Goal: Task Accomplishment & Management: Manage account settings

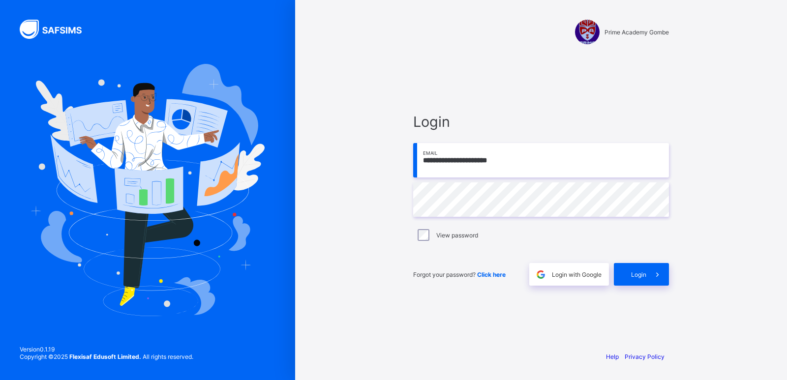
type input "**********"
click at [636, 277] on span "Login" at bounding box center [638, 274] width 15 height 7
click at [494, 166] on input "email" at bounding box center [541, 160] width 256 height 34
type input "**********"
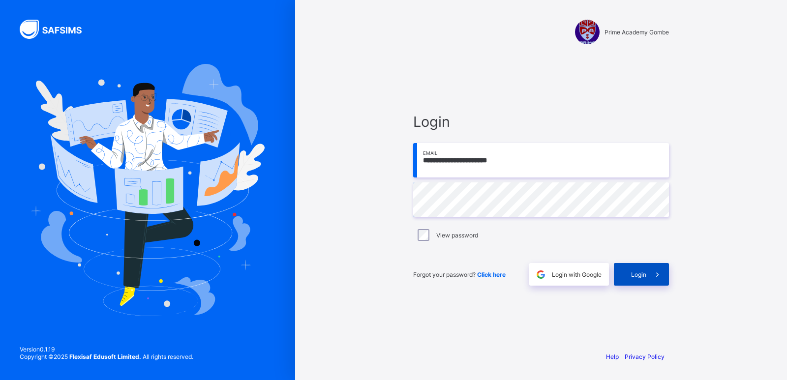
click at [639, 275] on span "Login" at bounding box center [638, 274] width 15 height 7
click at [473, 162] on input "email" at bounding box center [541, 160] width 256 height 34
click at [473, 161] on input "email" at bounding box center [541, 160] width 256 height 34
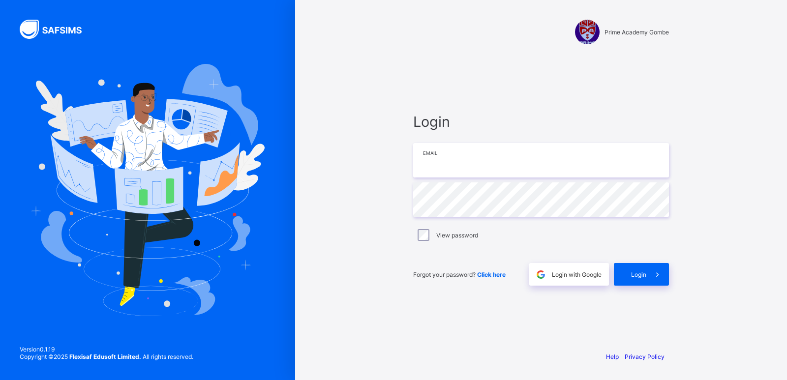
type input "**********"
click at [633, 271] on span "Login" at bounding box center [638, 274] width 15 height 7
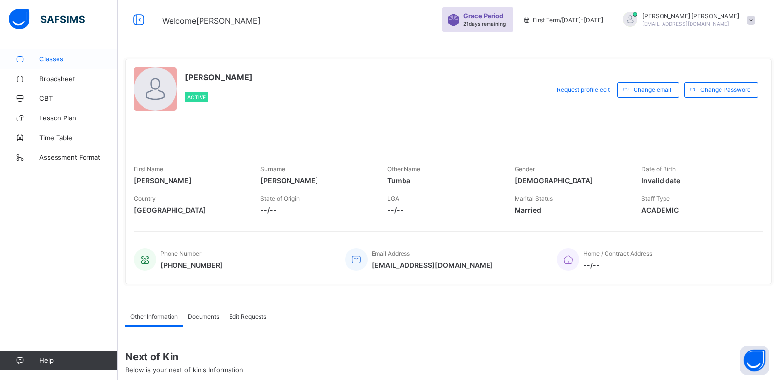
click at [56, 59] on span "Classes" at bounding box center [78, 59] width 79 height 8
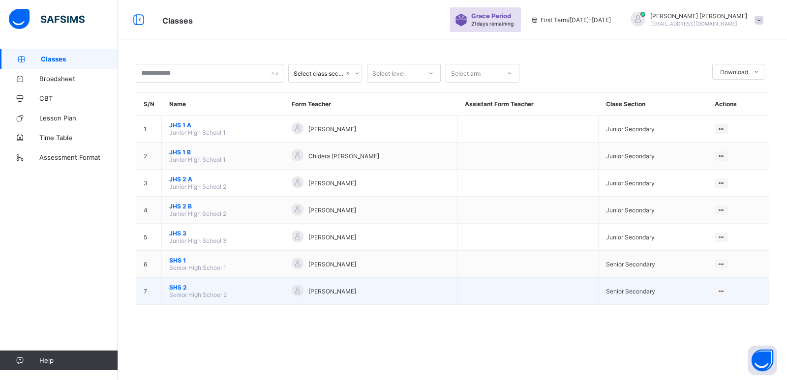
click at [177, 288] on span "SHS 2" at bounding box center [222, 287] width 107 height 7
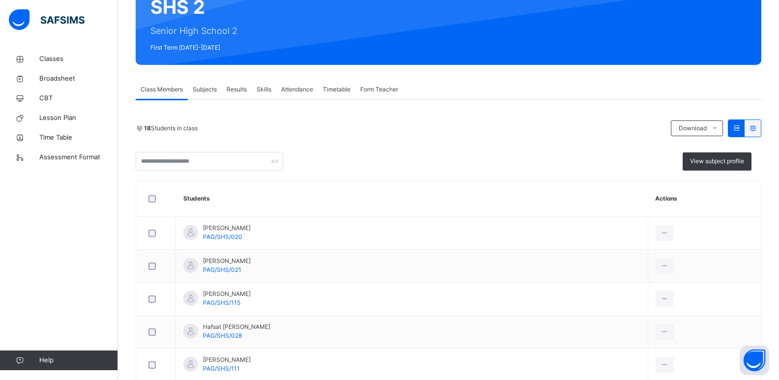
scroll to position [100, 0]
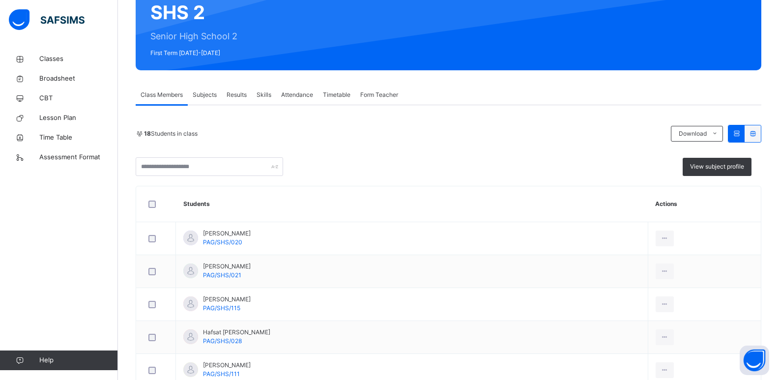
click at [204, 94] on span "Subjects" at bounding box center [205, 94] width 24 height 9
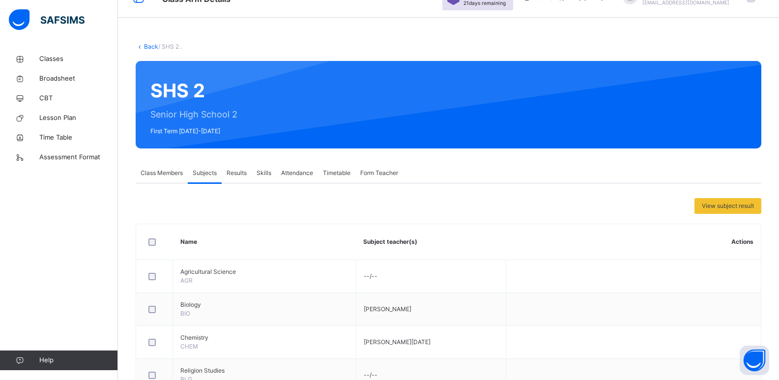
scroll to position [0, 0]
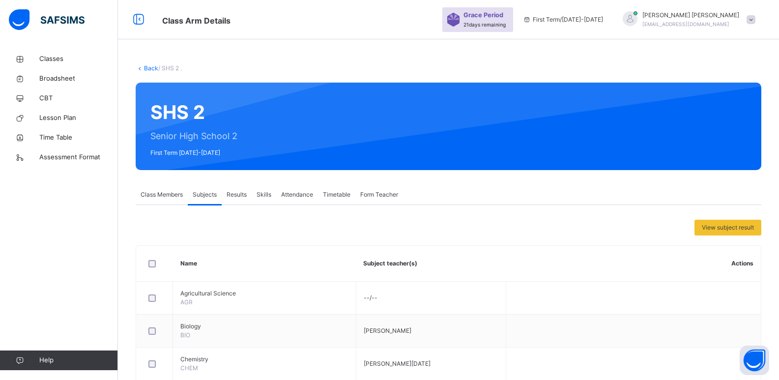
click at [291, 195] on span "Attendance" at bounding box center [297, 194] width 32 height 9
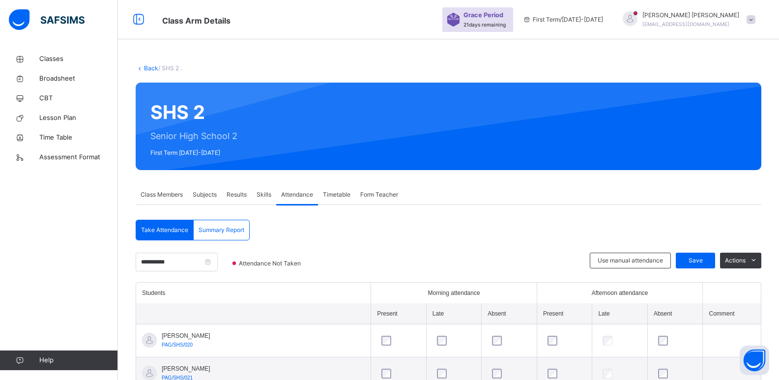
click at [206, 195] on span "Subjects" at bounding box center [205, 194] width 24 height 9
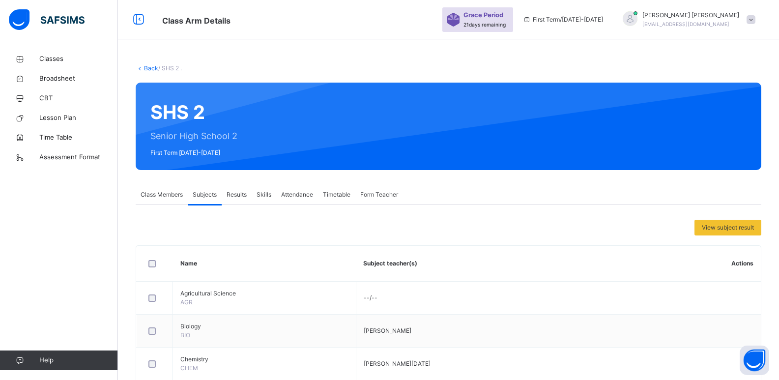
click at [163, 192] on span "Class Members" at bounding box center [162, 194] width 42 height 9
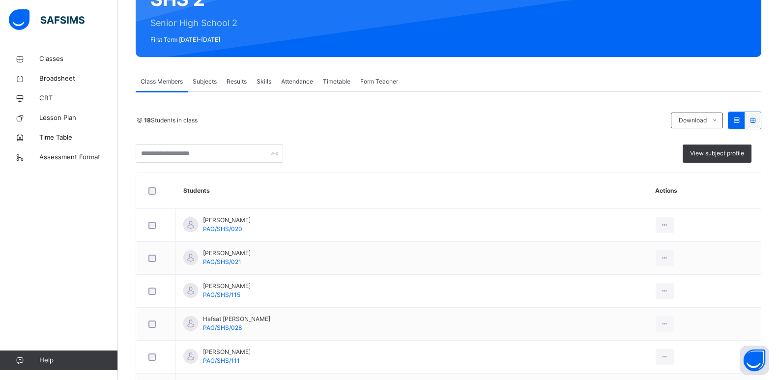
scroll to position [148, 0]
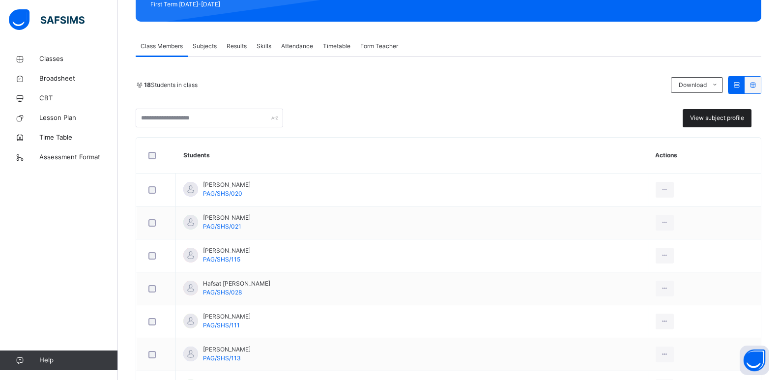
click at [718, 116] on span "View subject profile" at bounding box center [717, 118] width 54 height 9
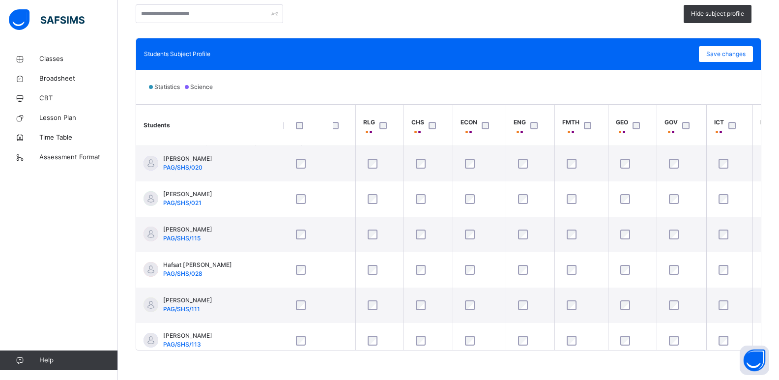
scroll to position [0, 128]
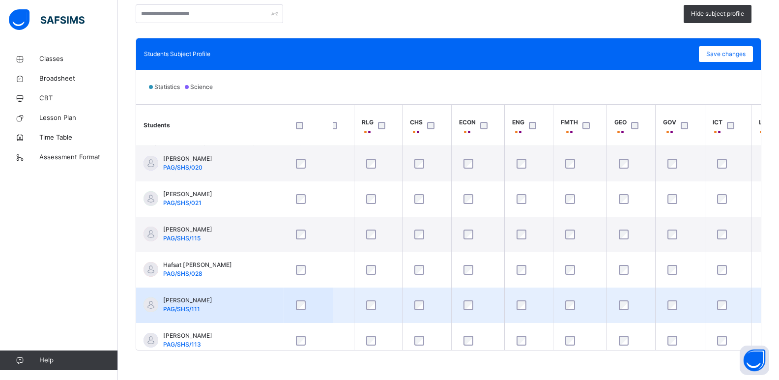
click at [641, 317] on td at bounding box center [631, 305] width 49 height 35
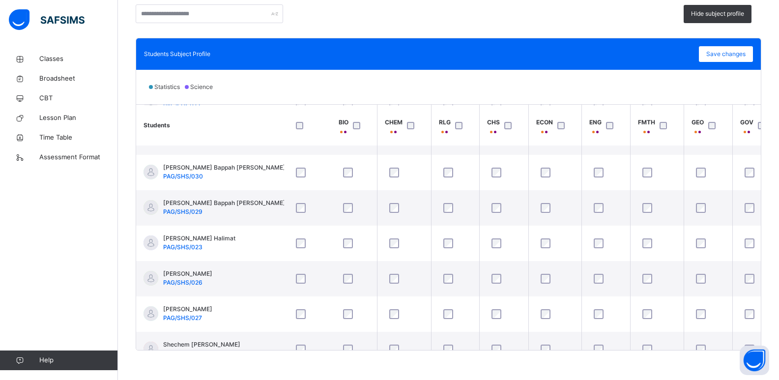
scroll to position [310, 0]
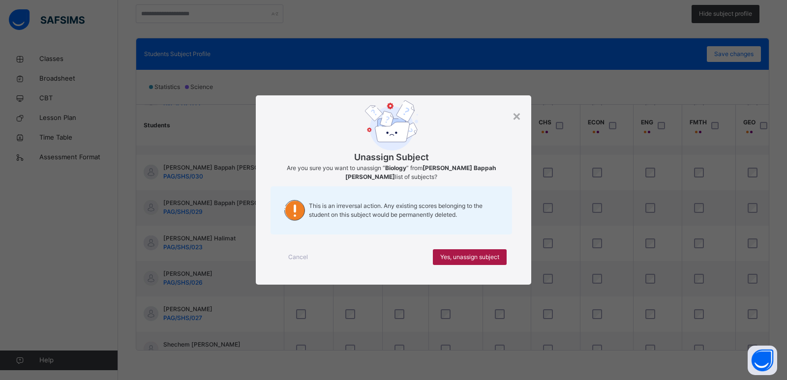
click at [456, 254] on span "Yes, unassign subject" at bounding box center [469, 257] width 59 height 9
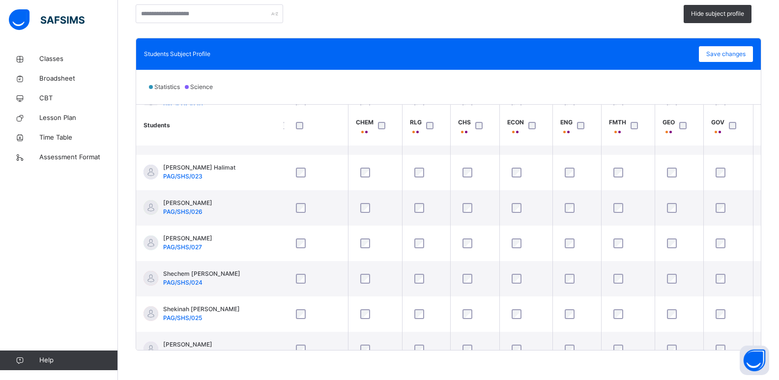
scroll to position [380, 310]
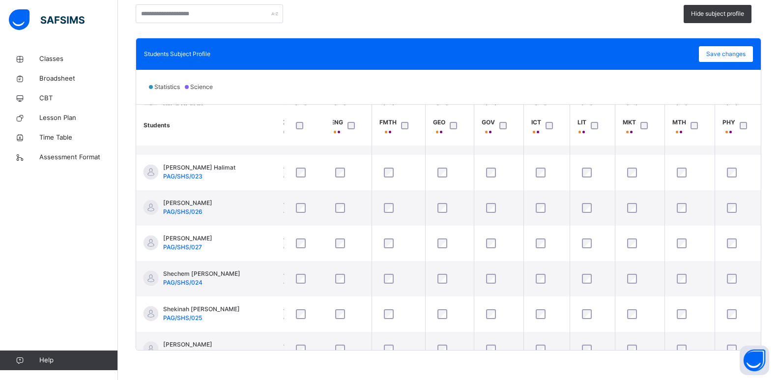
drag, startPoint x: 769, startPoint y: 263, endPoint x: 771, endPoint y: 290, distance: 26.6
click at [771, 290] on div "Back / SHS 2 . SHS 2 Senior High School 2 First Term [DATE]-[DATE] Class Member…" at bounding box center [448, 89] width 661 height 582
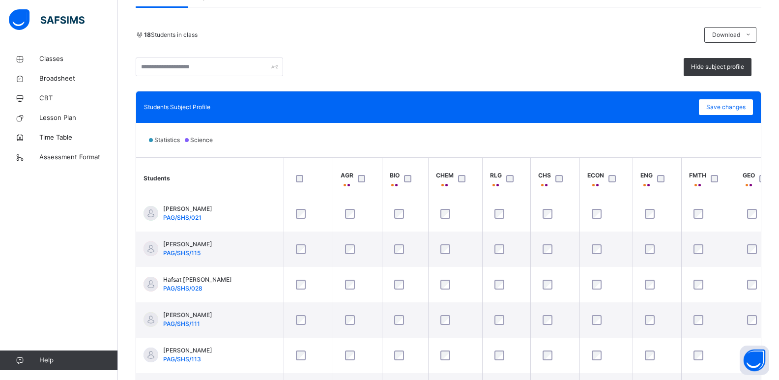
scroll to position [44, 0]
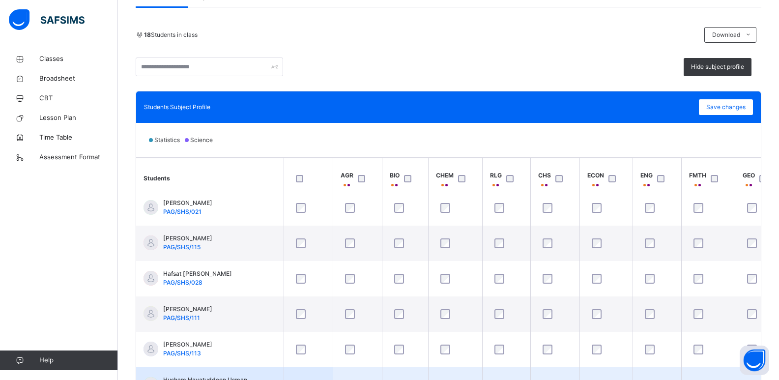
drag, startPoint x: 500, startPoint y: 370, endPoint x: 552, endPoint y: 374, distance: 51.8
click at [552, 374] on tr "Husham Hayatuddeen Usman PAG/SHS/114" at bounding box center [604, 384] width 937 height 35
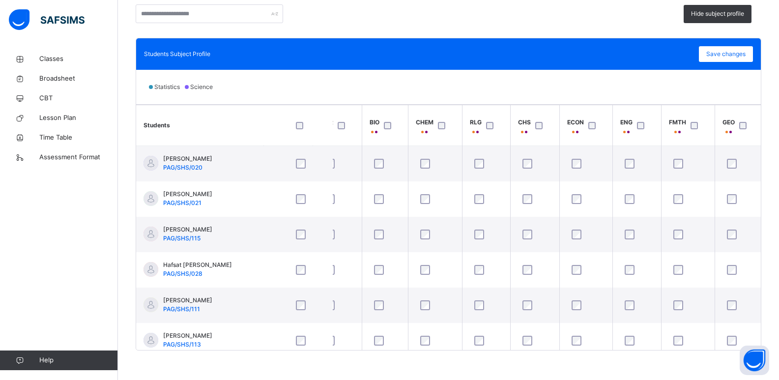
scroll to position [0, 0]
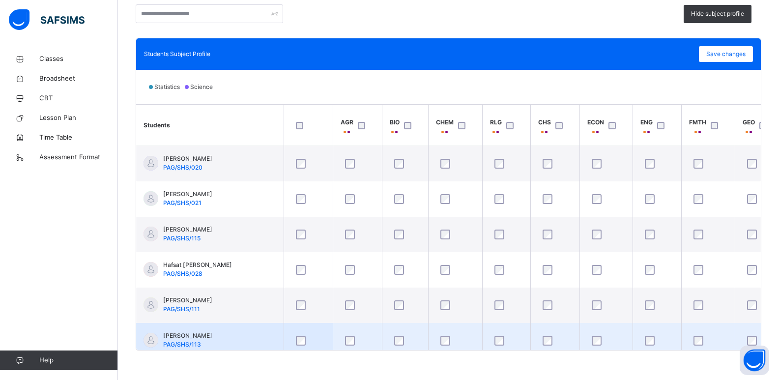
click at [67, 311] on div "Classes Broadsheet CBT Lesson Plan Time Table Assessment Format Help" at bounding box center [59, 209] width 118 height 341
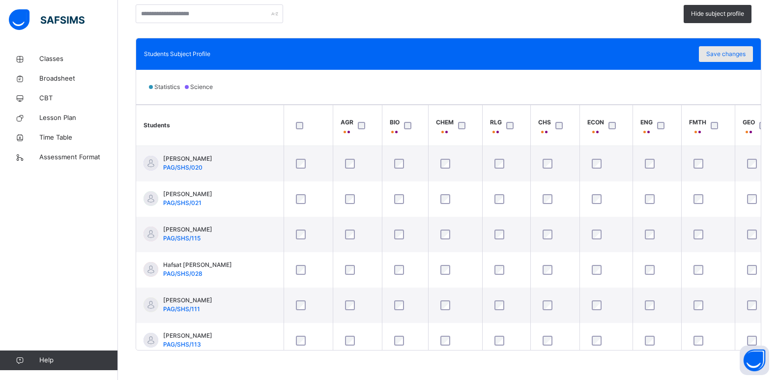
click at [735, 52] on span "Save changes" at bounding box center [725, 54] width 39 height 9
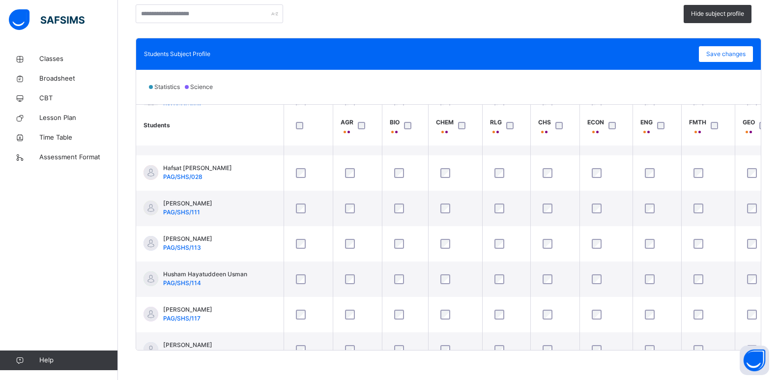
scroll to position [100, 0]
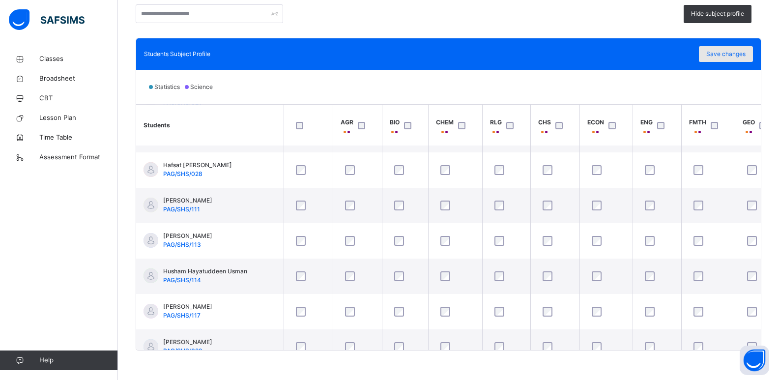
click at [725, 54] on span "Save changes" at bounding box center [725, 54] width 39 height 9
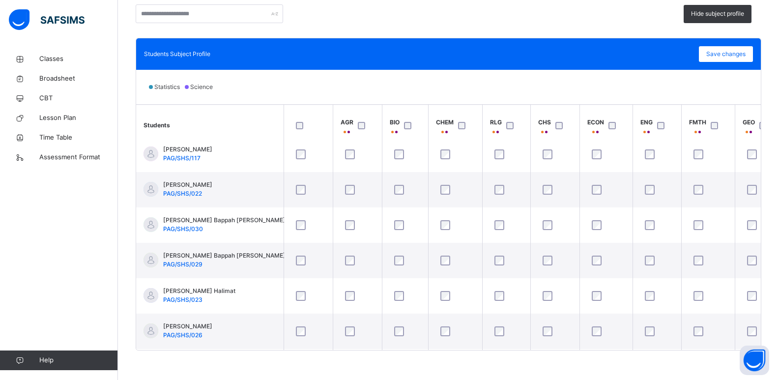
scroll to position [437, 0]
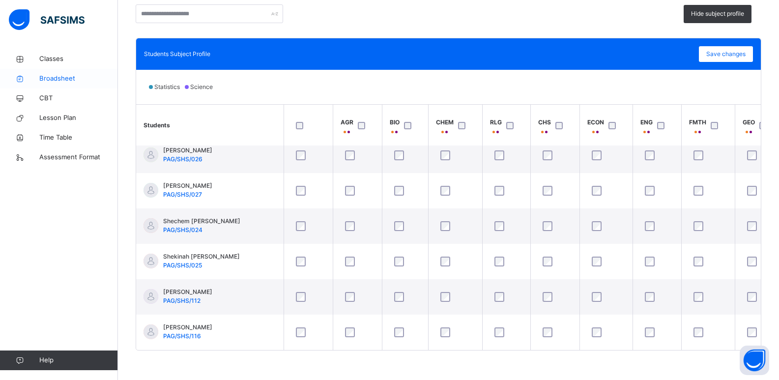
click at [58, 78] on span "Broadsheet" at bounding box center [78, 79] width 79 height 10
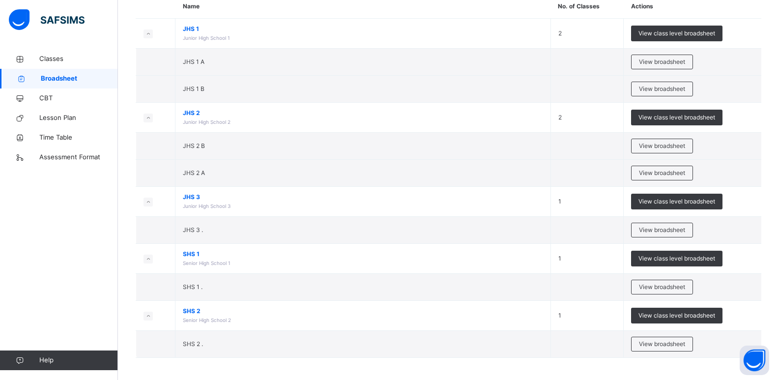
scroll to position [101, 0]
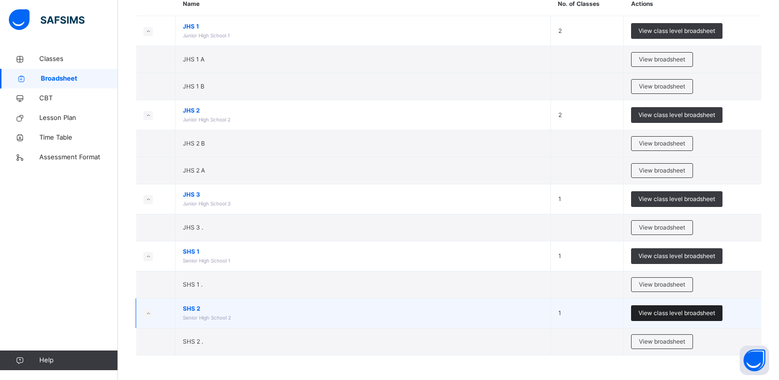
click at [672, 312] on span "View class level broadsheet" at bounding box center [677, 313] width 77 height 9
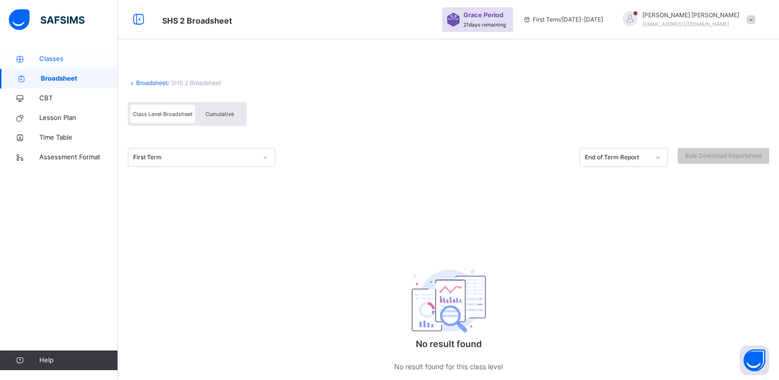
click at [52, 56] on span "Classes" at bounding box center [78, 59] width 79 height 10
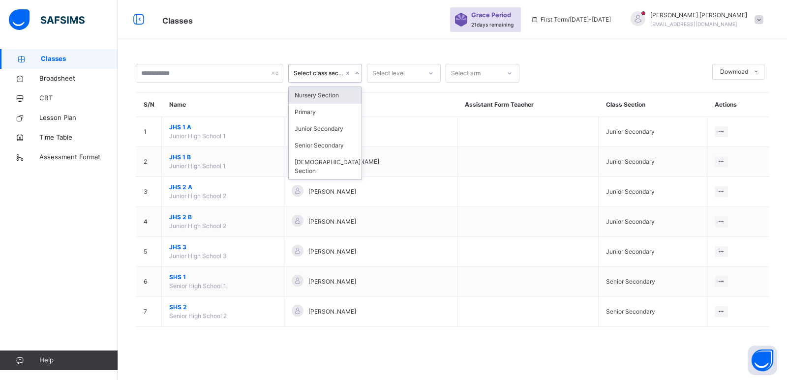
click at [334, 71] on div "Select class section" at bounding box center [318, 73] width 50 height 9
click at [326, 145] on div "Senior Secondary" at bounding box center [325, 145] width 73 height 17
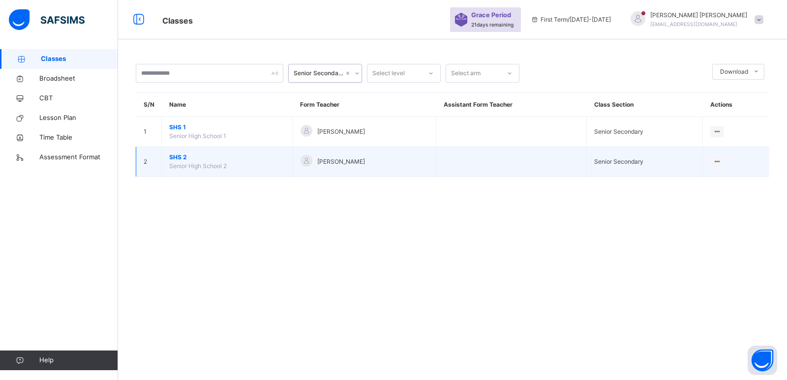
click at [175, 156] on span "SHS 2" at bounding box center [227, 157] width 116 height 9
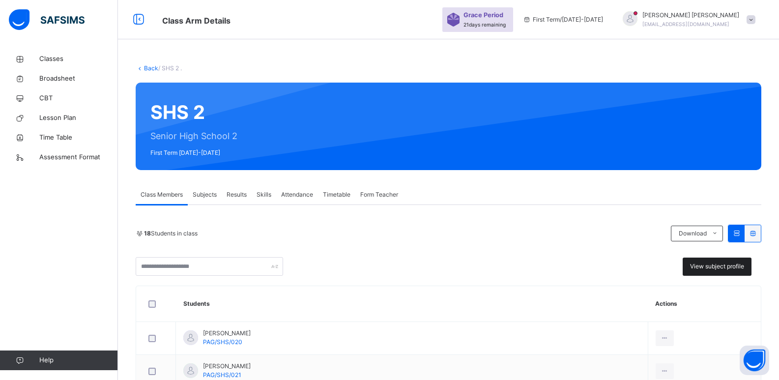
click at [727, 266] on span "View subject profile" at bounding box center [717, 266] width 54 height 9
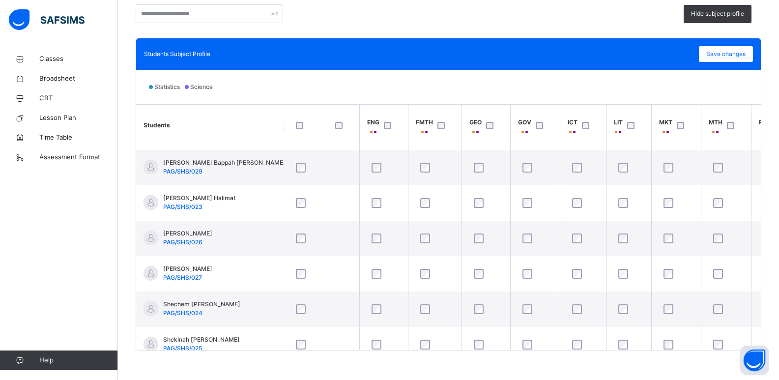
scroll to position [351, 273]
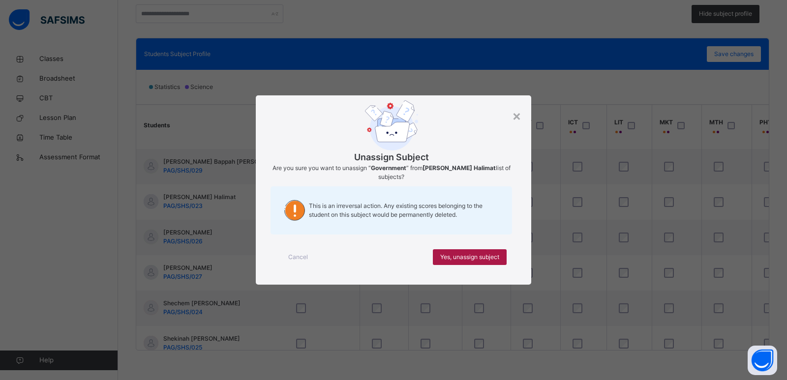
click at [484, 256] on span "Yes, unassign subject" at bounding box center [469, 257] width 59 height 9
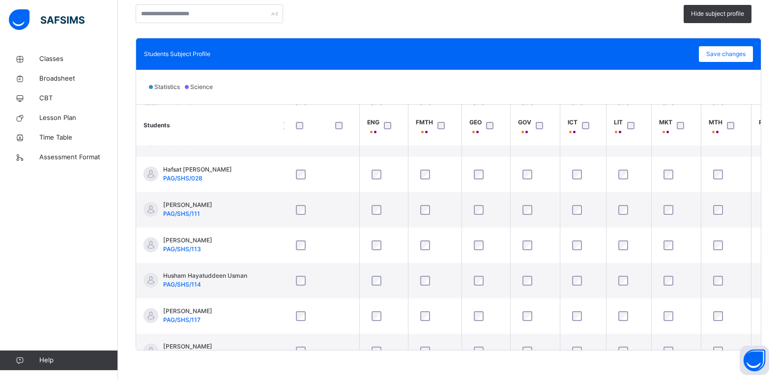
scroll to position [306, 273]
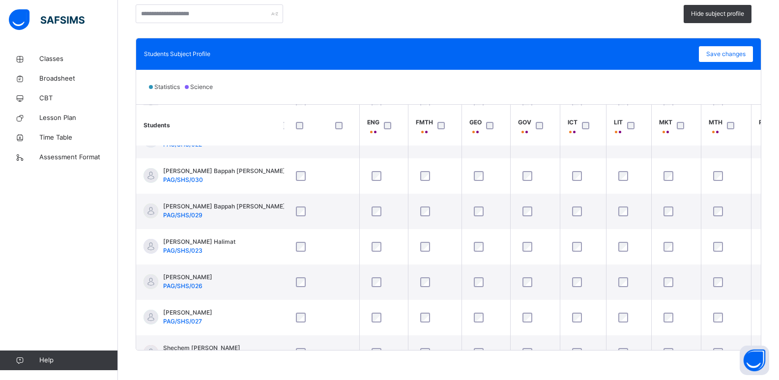
drag, startPoint x: 768, startPoint y: 227, endPoint x: 768, endPoint y: 202, distance: 25.6
click at [761, 202] on div "Students Subject Profile Save changes Statistics Science Students AGR BIO CHEM …" at bounding box center [449, 194] width 626 height 313
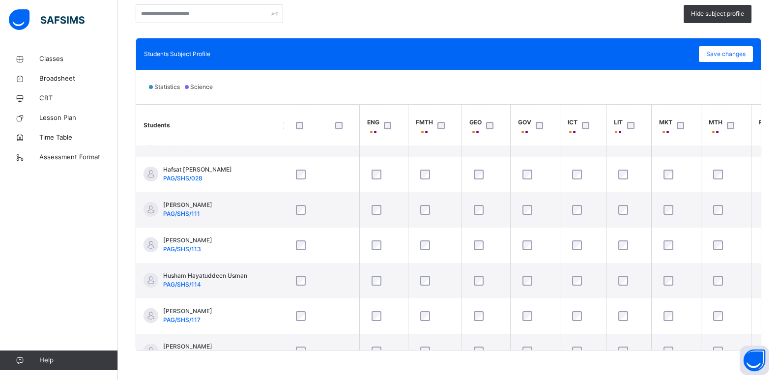
scroll to position [95, 310]
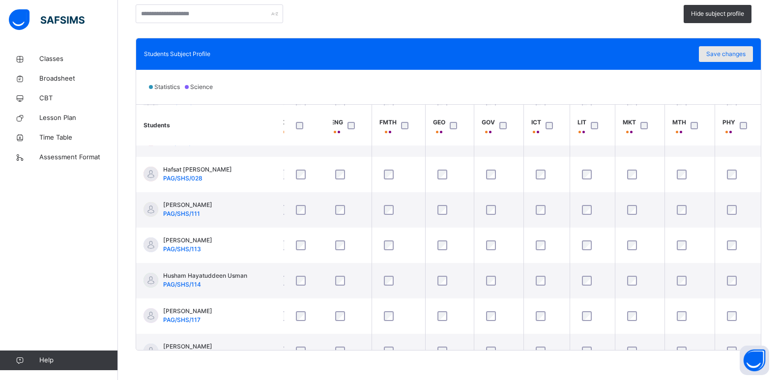
click at [736, 52] on span "Save changes" at bounding box center [725, 54] width 39 height 9
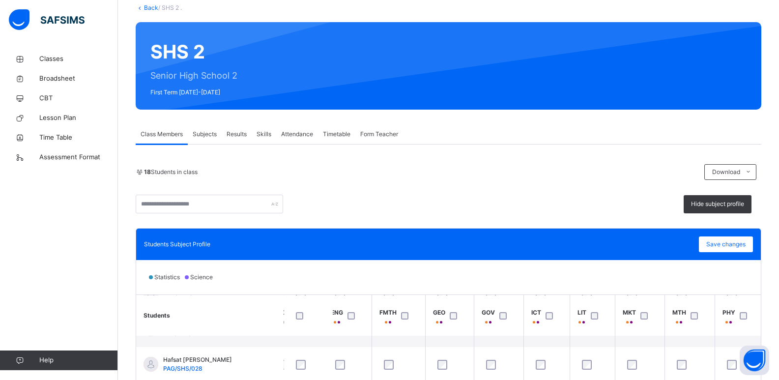
scroll to position [41, 0]
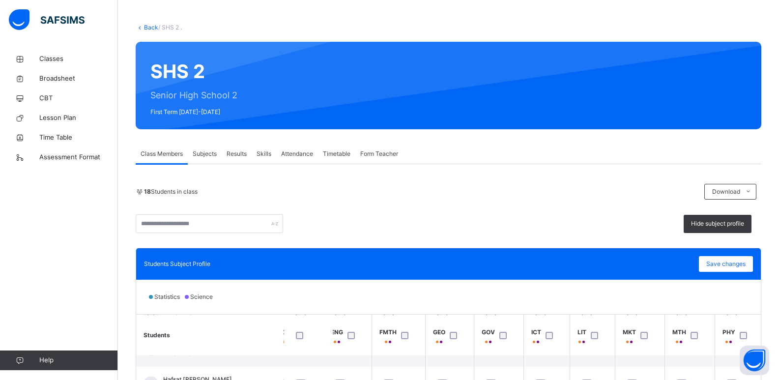
click at [293, 153] on span "Attendance" at bounding box center [297, 153] width 32 height 9
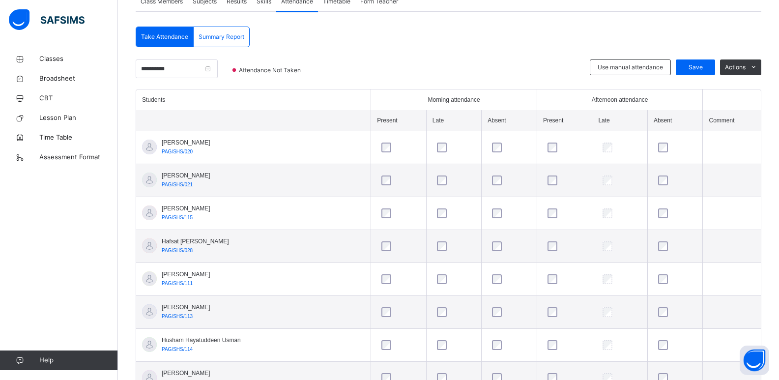
scroll to position [200, 0]
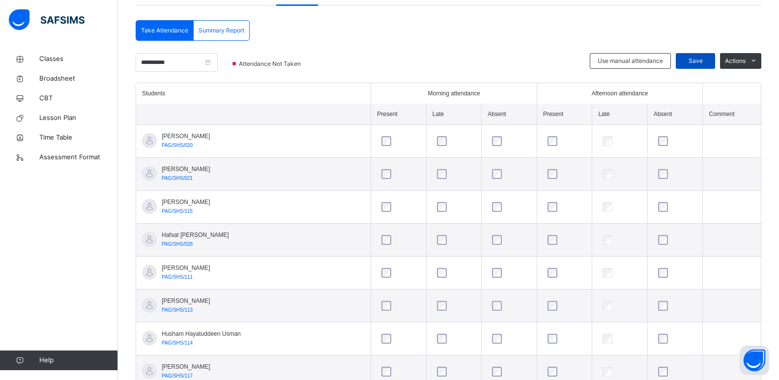
click at [706, 59] on span "Save" at bounding box center [695, 61] width 25 height 9
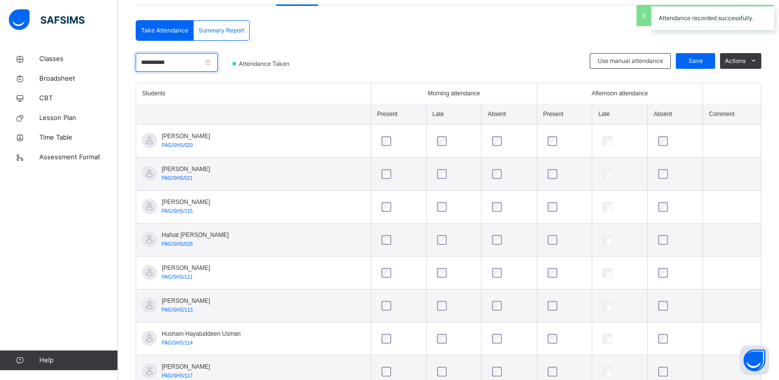
click at [218, 62] on input "**********" at bounding box center [177, 62] width 82 height 19
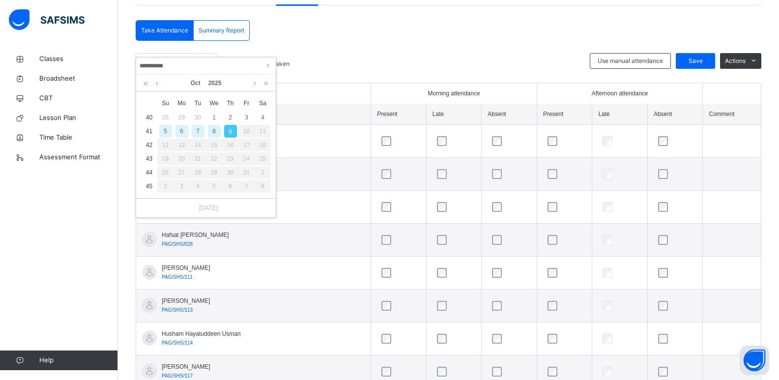
click at [213, 130] on div "8" at bounding box center [214, 131] width 13 height 13
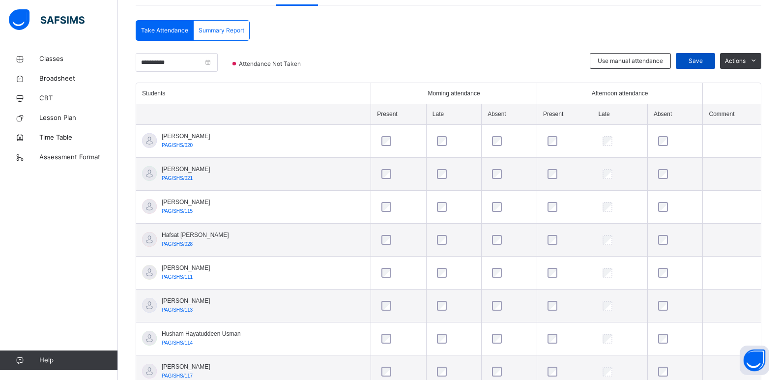
click at [696, 62] on span "Save" at bounding box center [695, 61] width 25 height 9
click at [218, 63] on input "**********" at bounding box center [177, 62] width 82 height 19
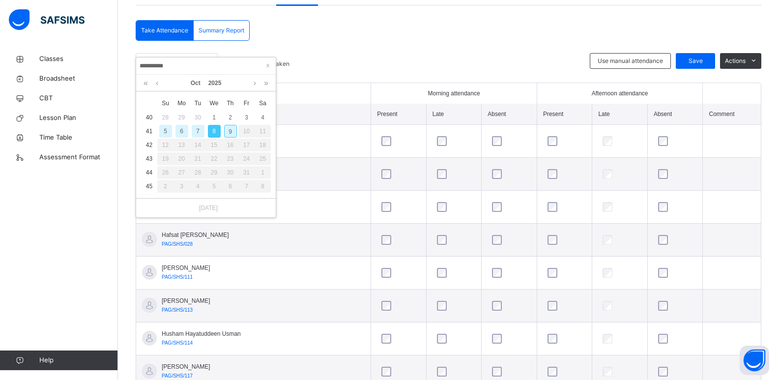
click at [182, 132] on div "6" at bounding box center [181, 131] width 13 height 13
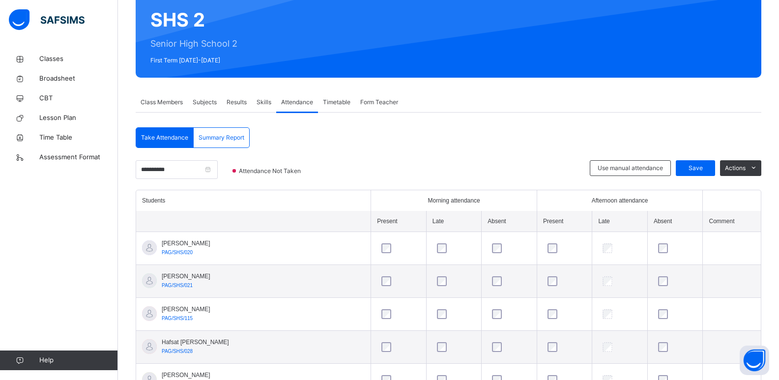
scroll to position [0, 0]
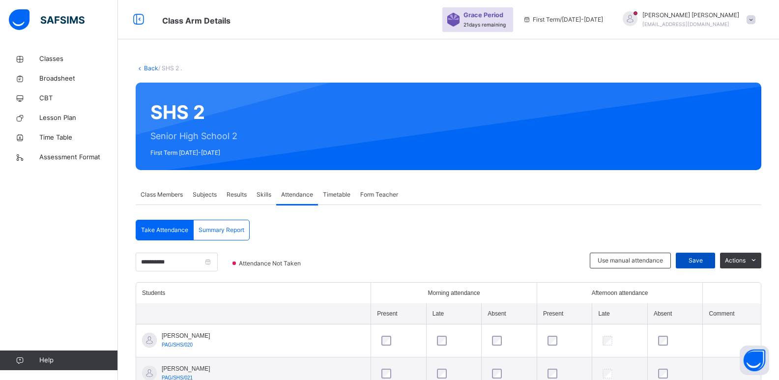
click at [698, 261] on span "Save" at bounding box center [695, 260] width 25 height 9
click at [218, 262] on input "**********" at bounding box center [177, 262] width 82 height 19
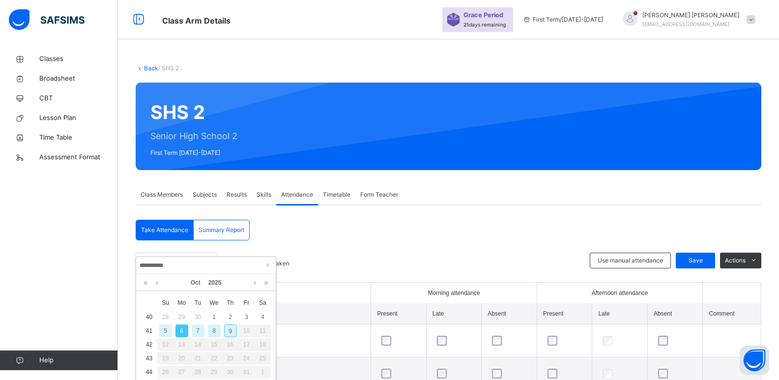
click at [195, 327] on div "7" at bounding box center [198, 330] width 13 height 13
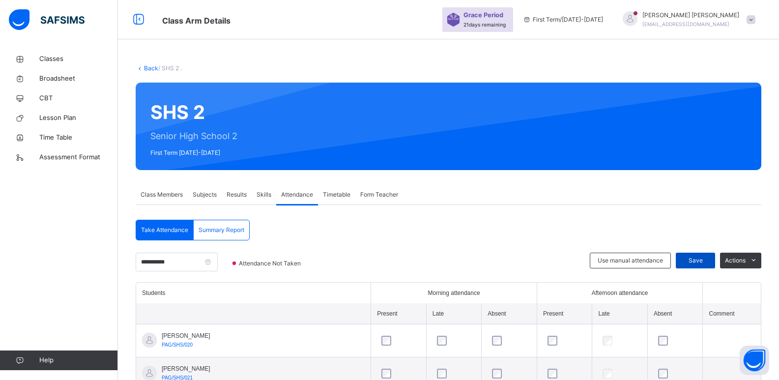
click at [699, 258] on span "Save" at bounding box center [695, 260] width 25 height 9
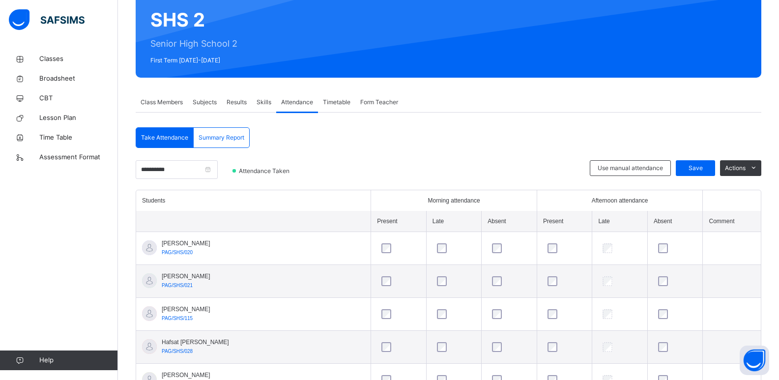
scroll to position [73, 0]
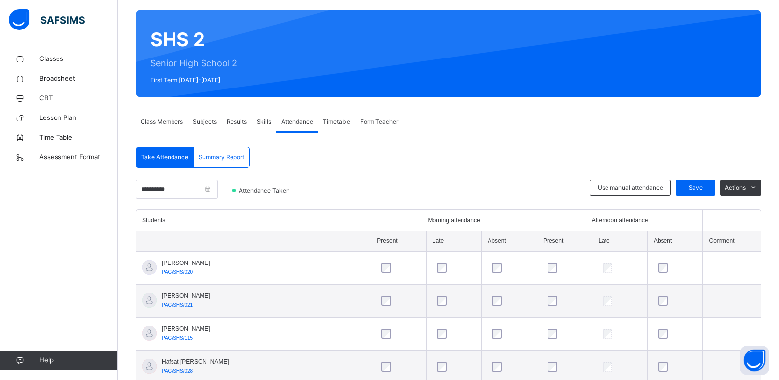
click at [224, 155] on span "Summary Report" at bounding box center [222, 157] width 46 height 9
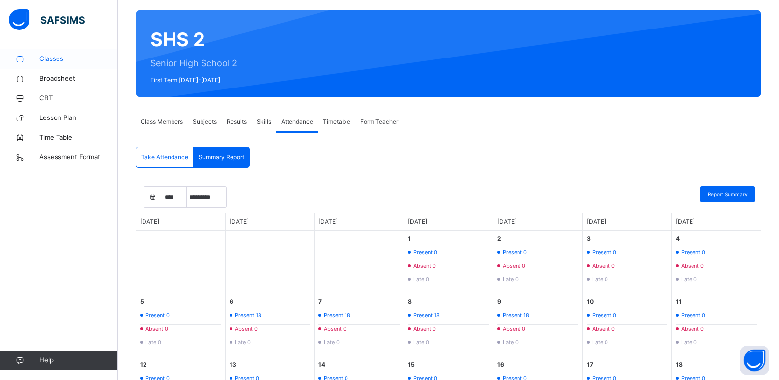
click at [43, 58] on span "Classes" at bounding box center [78, 59] width 79 height 10
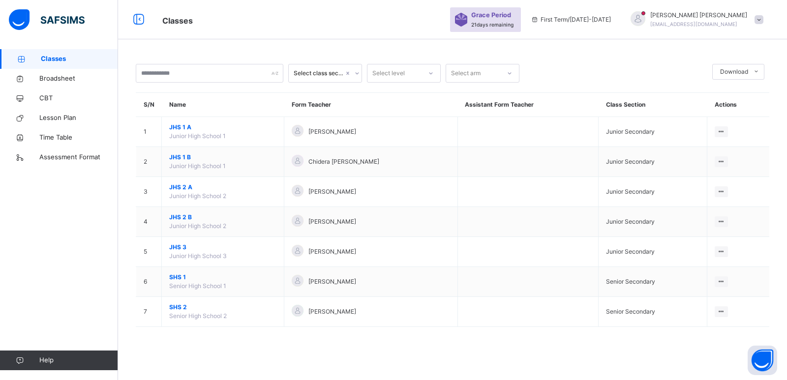
click at [58, 55] on span "Classes" at bounding box center [79, 59] width 77 height 10
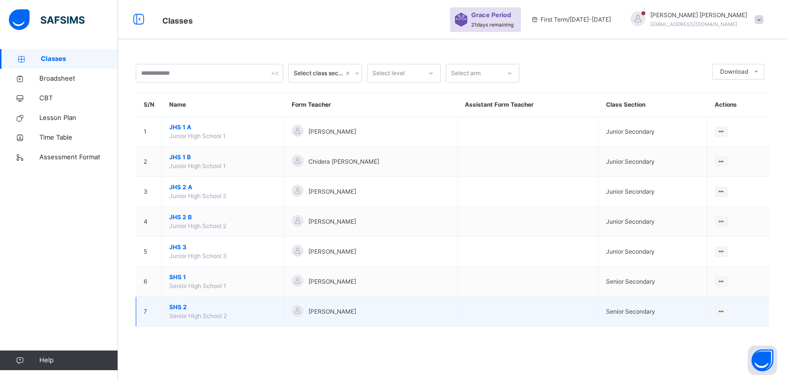
click at [181, 305] on span "SHS 2" at bounding box center [222, 307] width 107 height 9
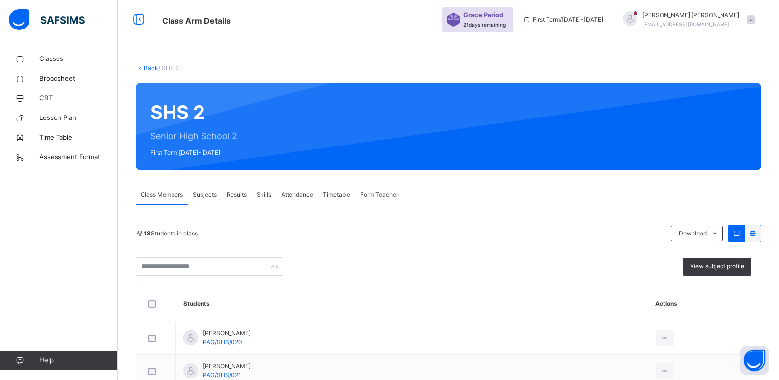
click at [638, 19] on div at bounding box center [630, 18] width 15 height 15
click at [712, 106] on span "Logout" at bounding box center [723, 103] width 65 height 13
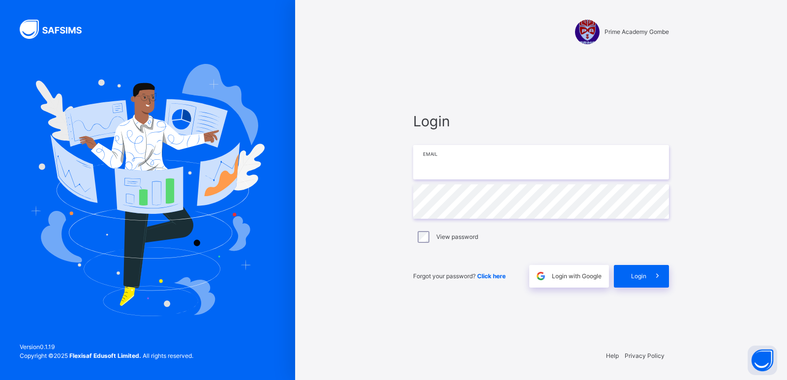
type input "**********"
